Goal: Information Seeking & Learning: Learn about a topic

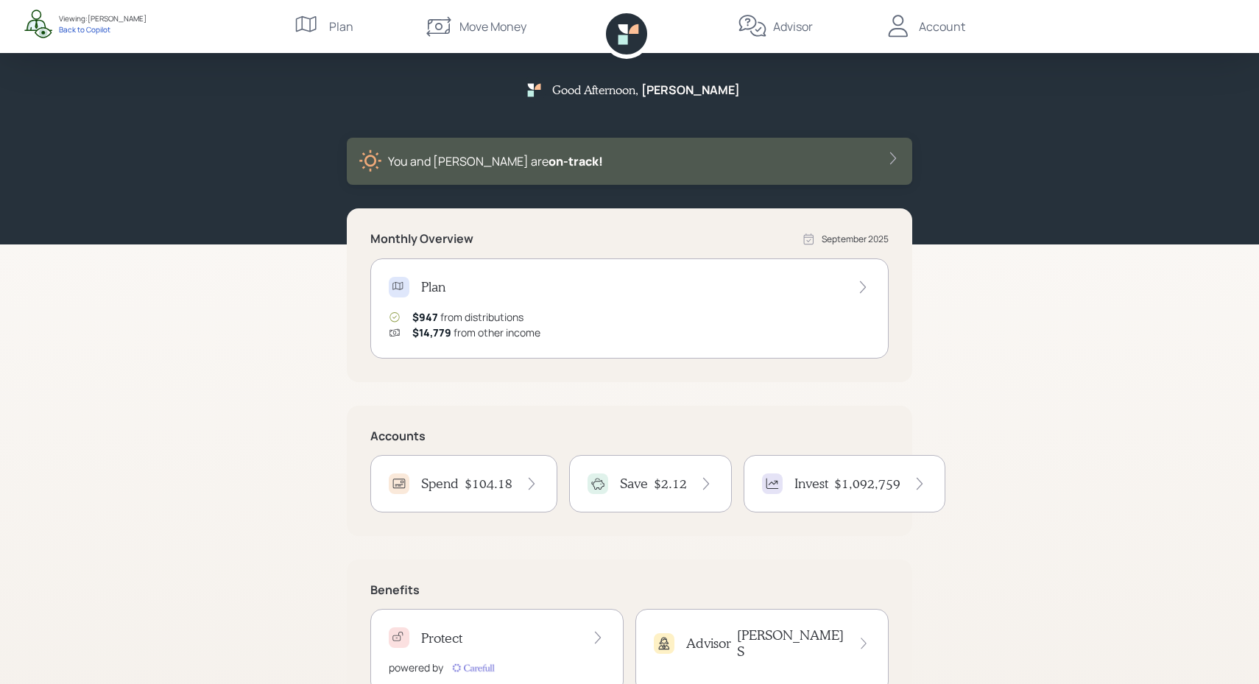
click at [479, 301] on div "Plan $947 from distributions $14,779 from other income" at bounding box center [629, 308] width 518 height 100
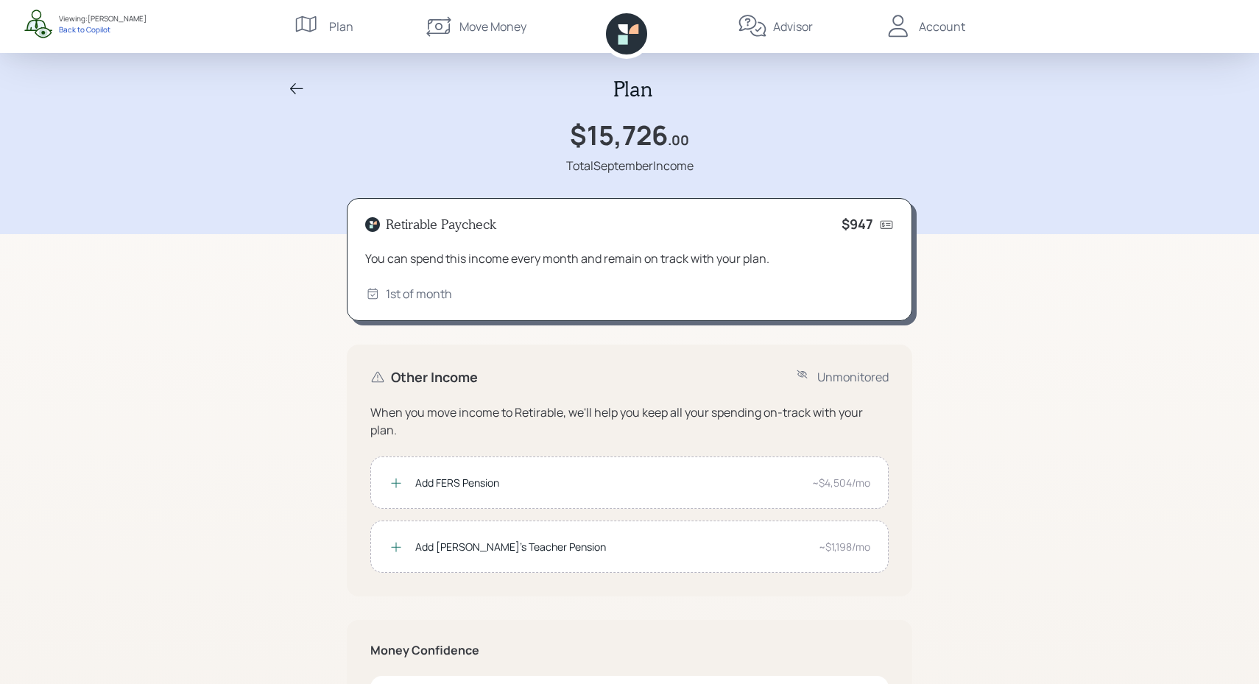
click at [772, 35] on div "Advisor" at bounding box center [775, 26] width 75 height 53
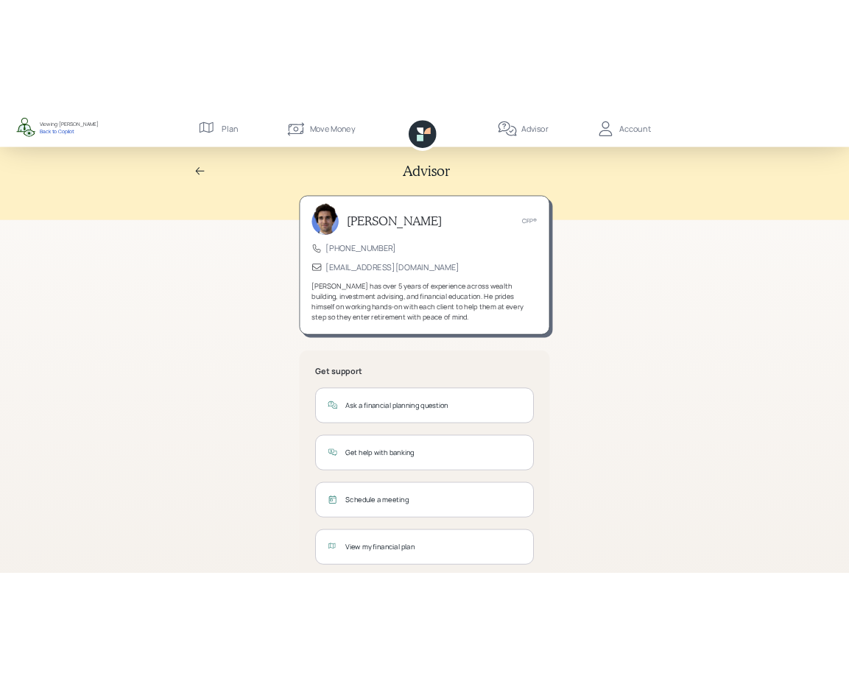
scroll to position [35, 0]
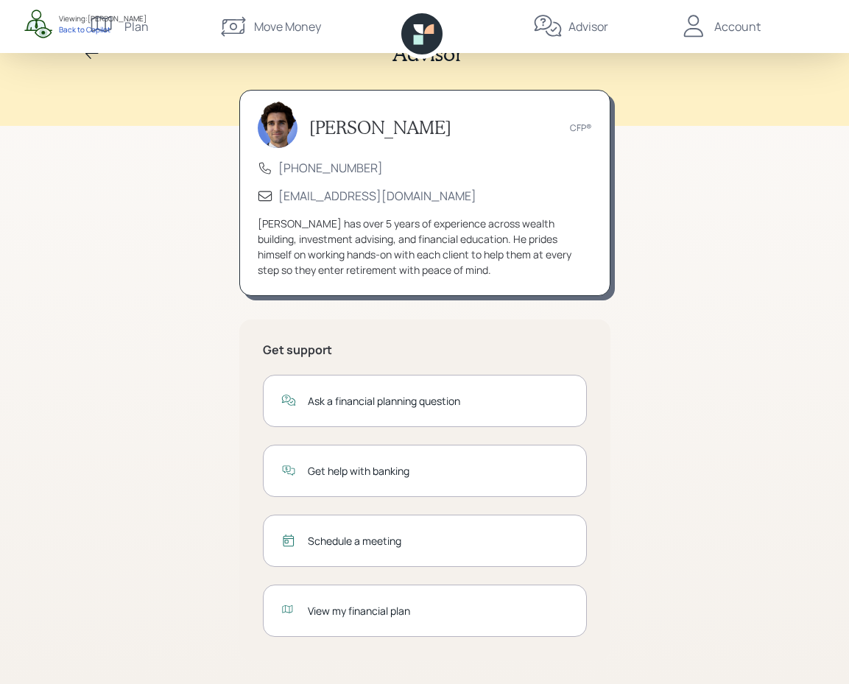
click at [589, 622] on div "Get support Ask a financial planning question Get help with banking Schedule a …" at bounding box center [424, 490] width 371 height 341
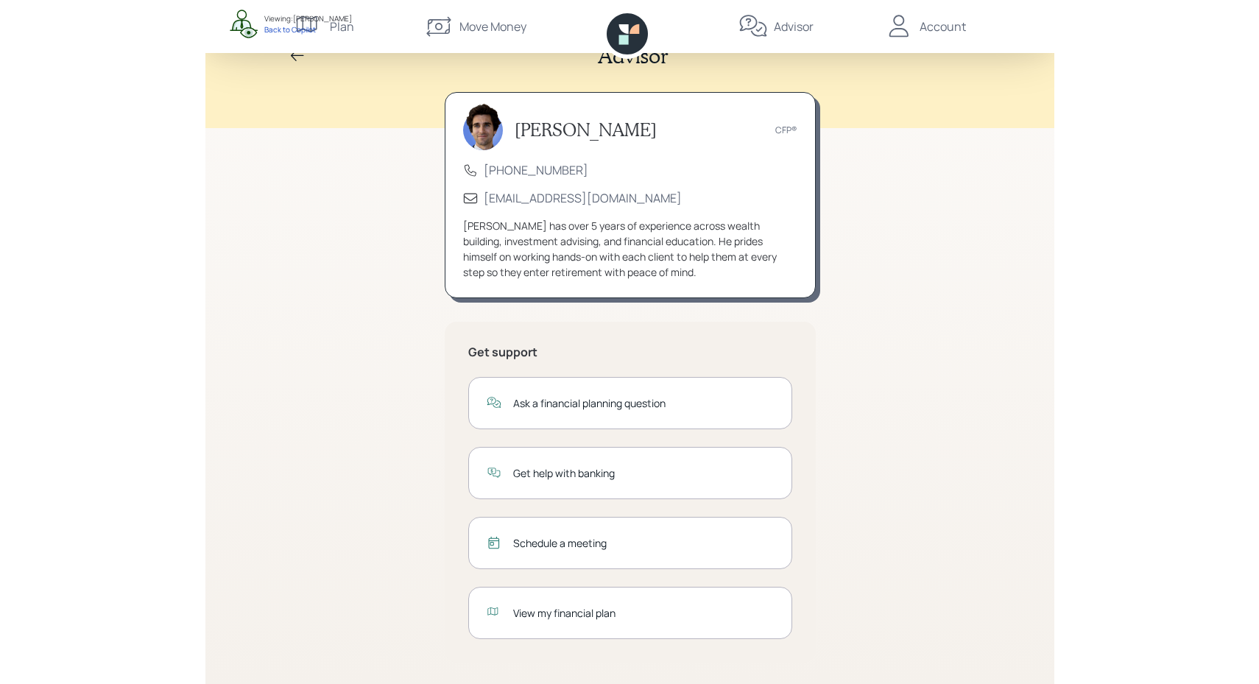
scroll to position [0, 0]
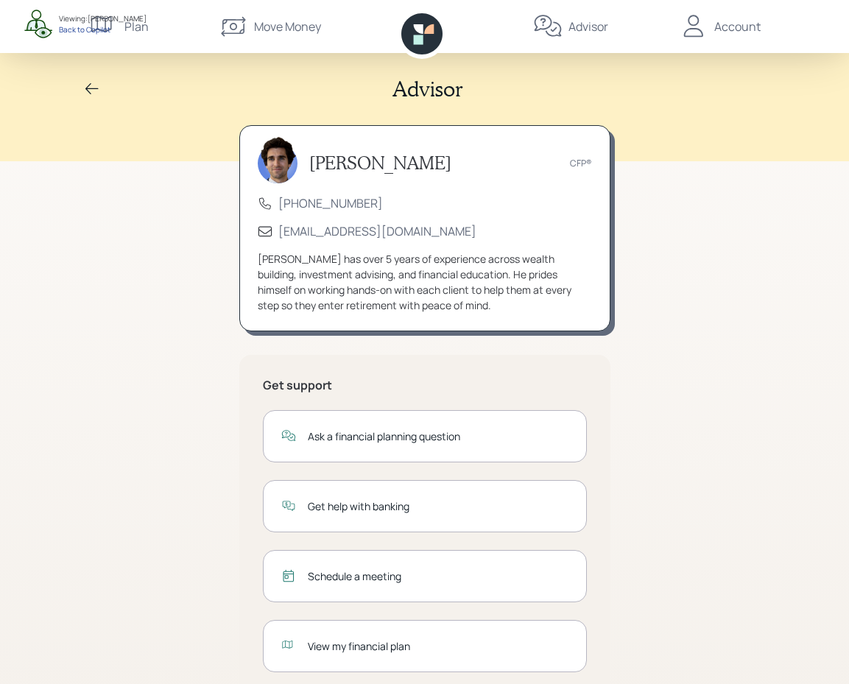
click at [129, 24] on div "Back to Copilot" at bounding box center [103, 29] width 88 height 10
click at [775, 179] on div "Advisor [PERSON_NAME] CFP® [PHONE_NUMBER] [EMAIL_ADDRESS][DOMAIN_NAME] [PERSON_…" at bounding box center [424, 359] width 849 height 719
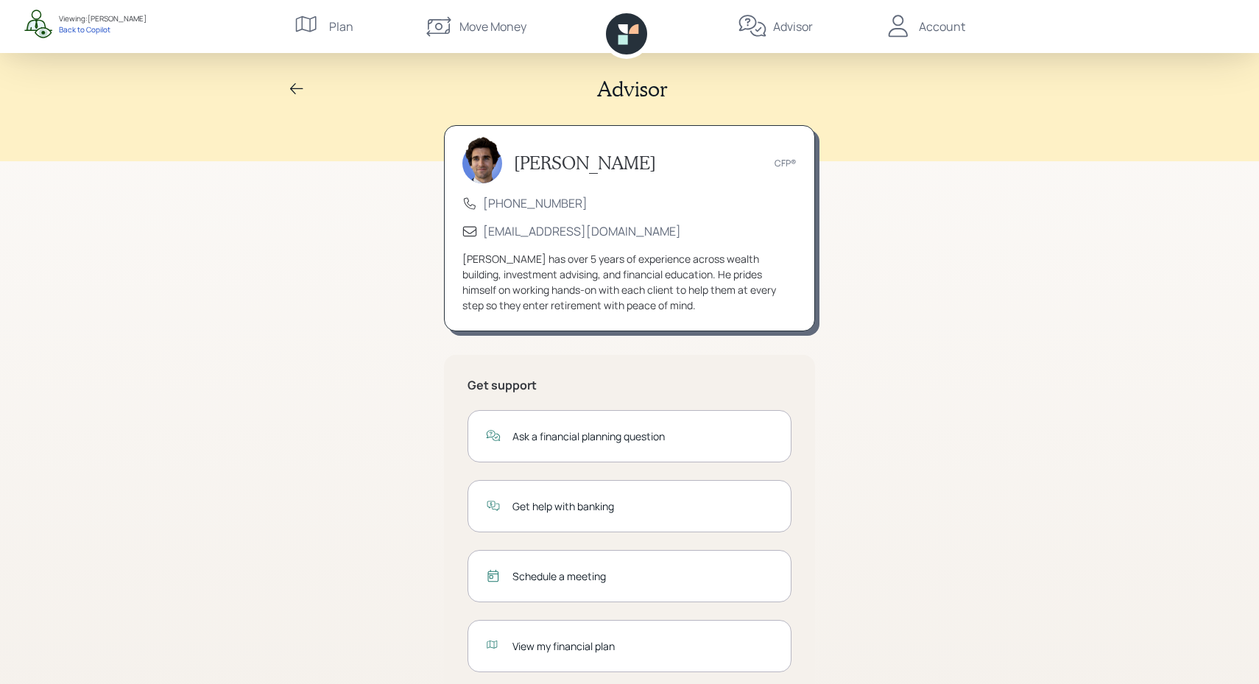
click at [311, 22] on icon at bounding box center [308, 26] width 29 height 29
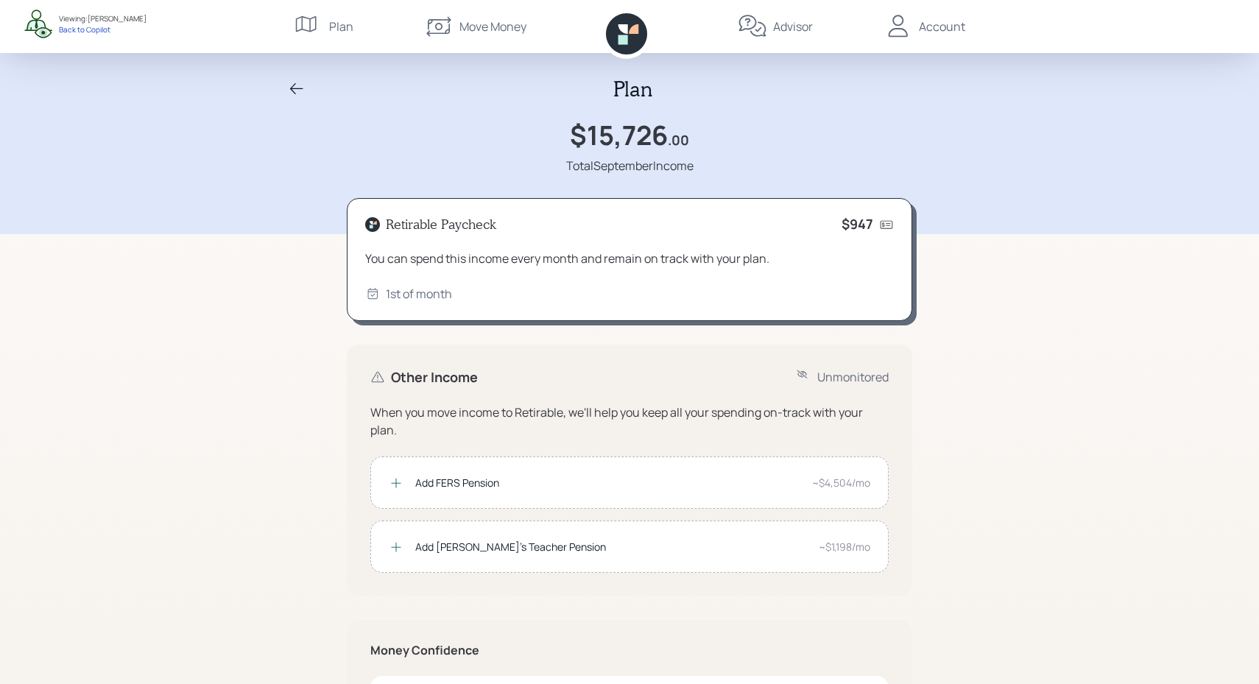
click at [776, 37] on div "Advisor" at bounding box center [775, 26] width 75 height 53
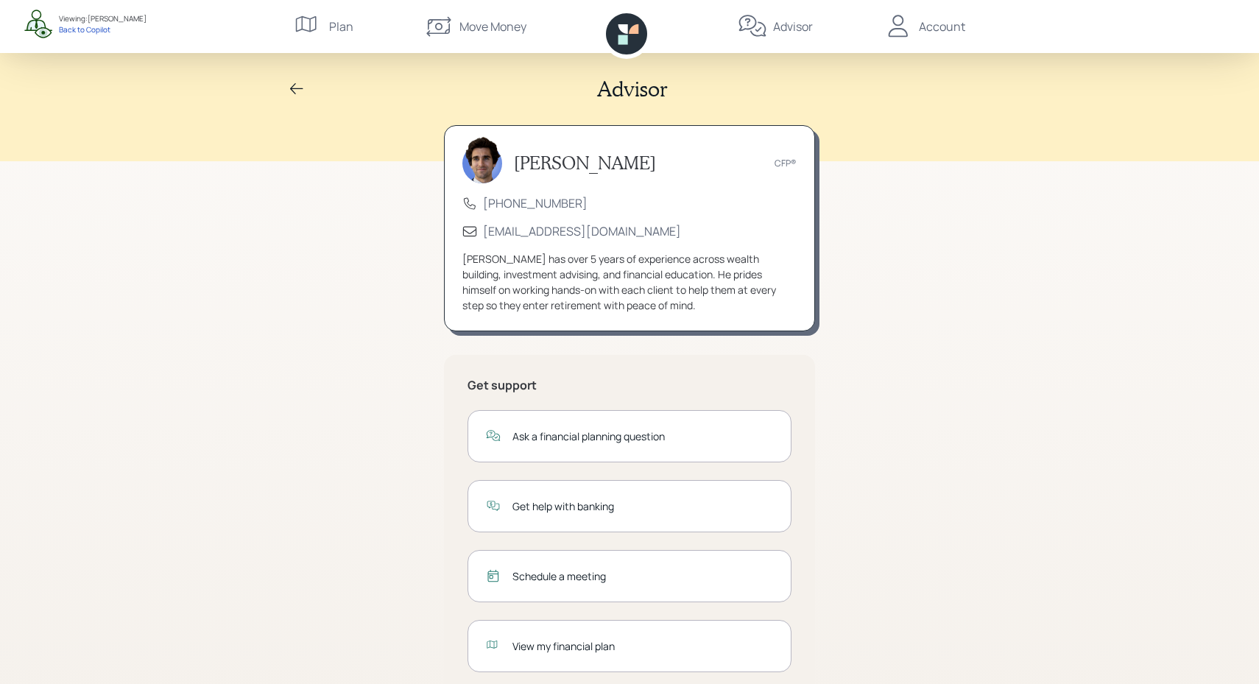
click at [553, 649] on div "View my financial plan" at bounding box center [642, 645] width 261 height 15
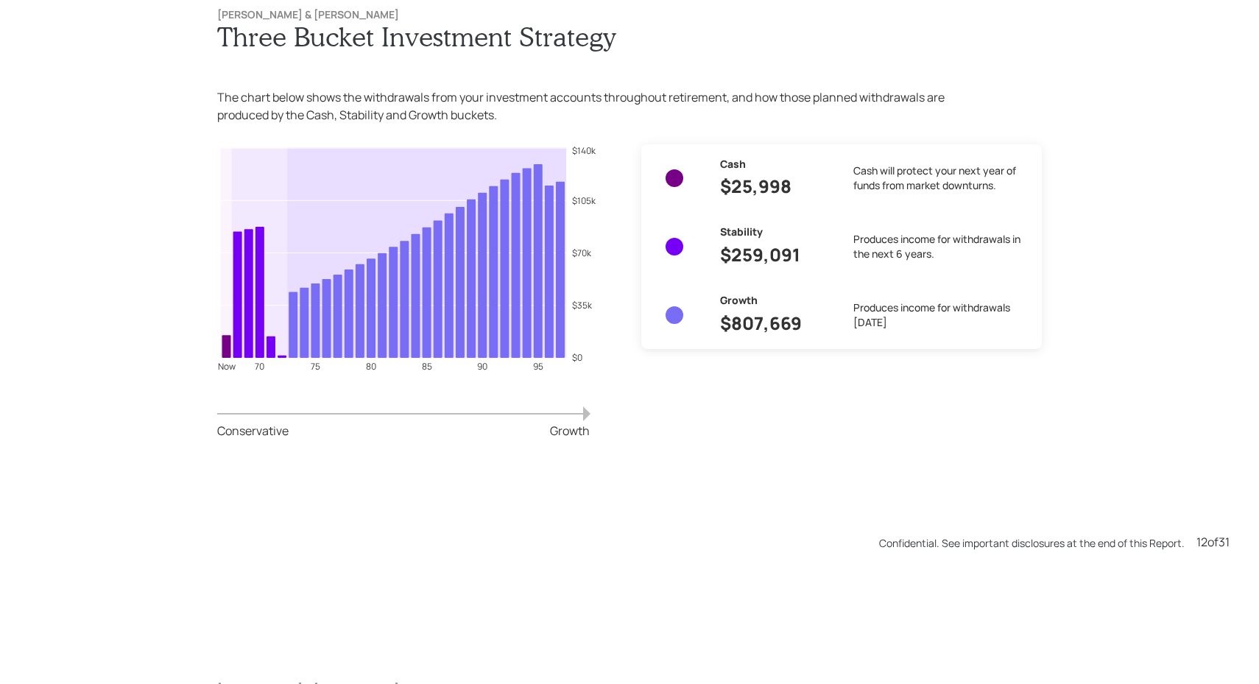
click at [616, 247] on div "[PERSON_NAME] & [PERSON_NAME] Three Bucket Investment Strategy The chart below …" at bounding box center [630, 241] width 884 height 525
